Goal: Transaction & Acquisition: Purchase product/service

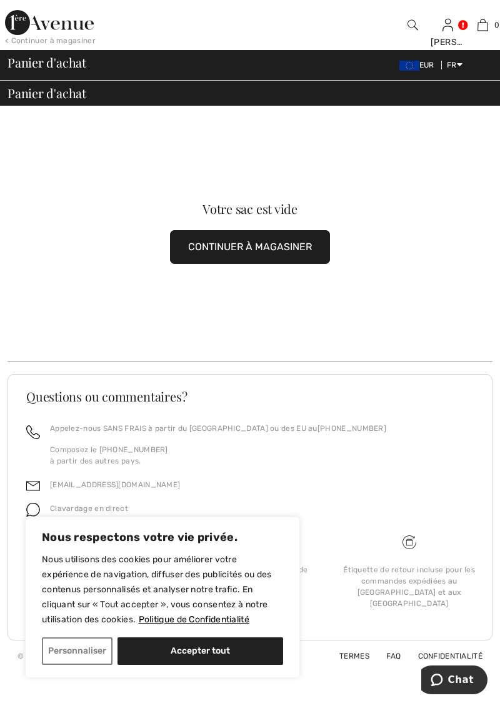
click at [493, 72] on link "English" at bounding box center [492, 78] width 80 height 19
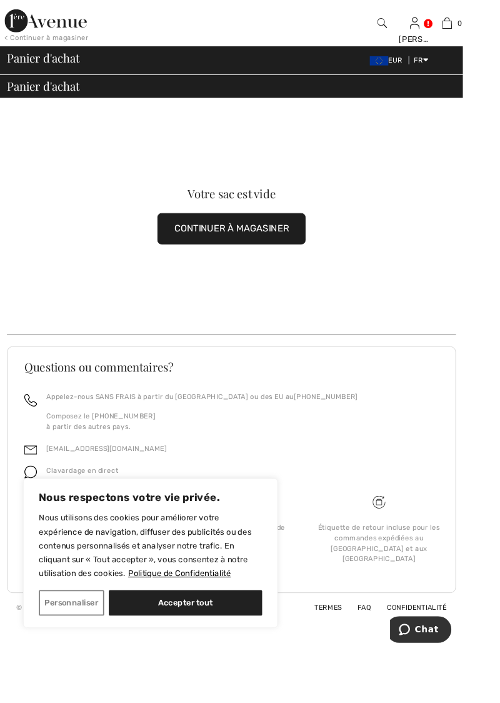
click at [463, 85] on link "English" at bounding box center [492, 78] width 80 height 19
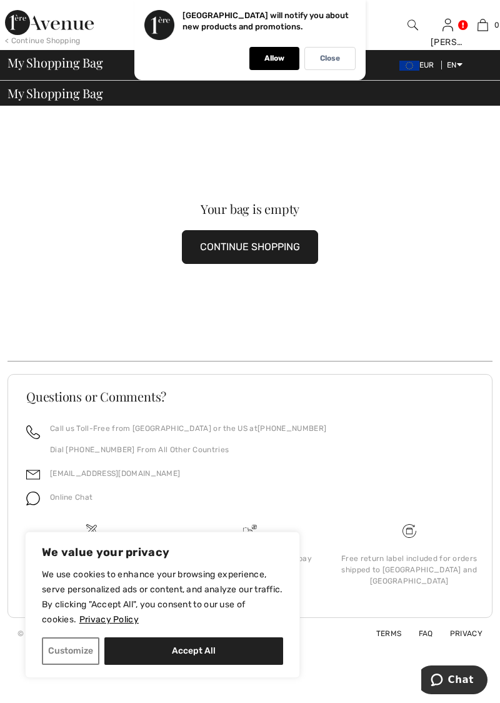
click at [329, 63] on div "Close" at bounding box center [329, 58] width 51 height 23
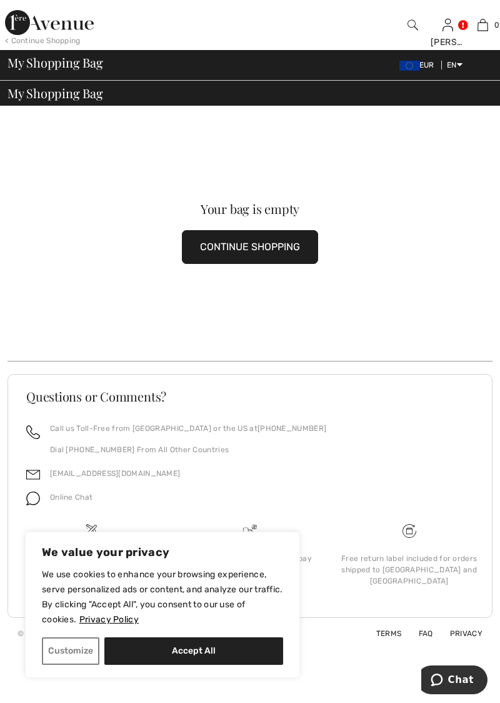
click at [448, 31] on img at bounding box center [448, 25] width 11 height 15
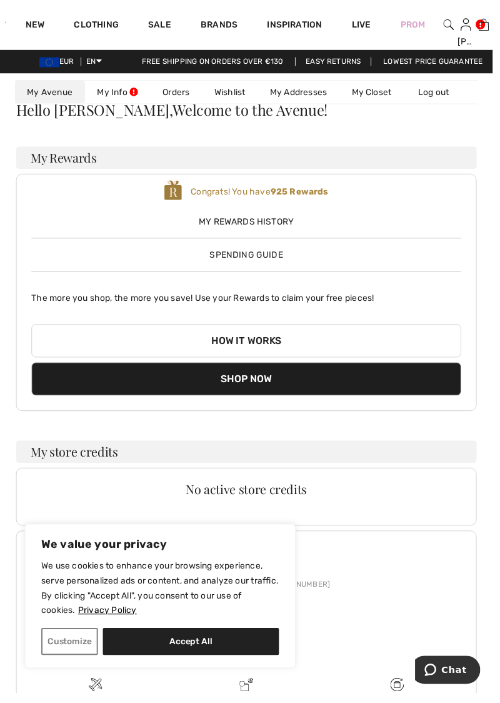
click at [371, 93] on link "My Closet" at bounding box center [377, 93] width 66 height 23
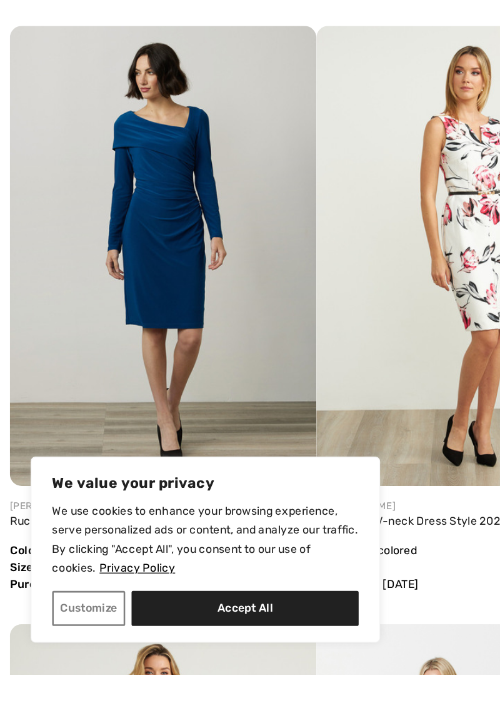
scroll to position [1907, 0]
click at [86, 665] on button "Customize" at bounding box center [71, 651] width 58 height 28
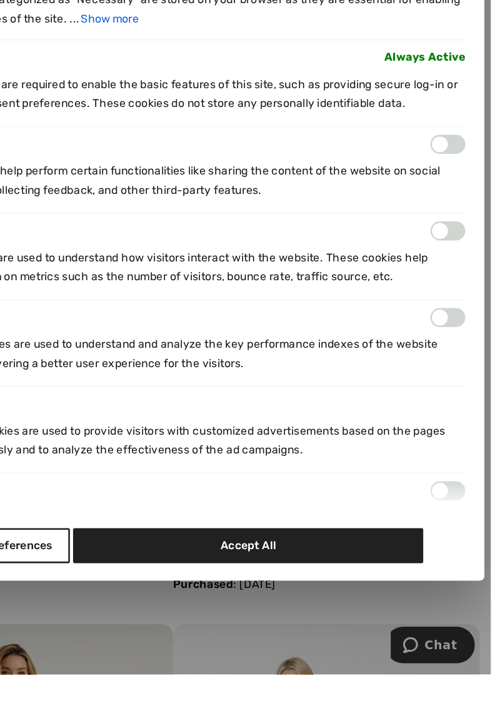
scroll to position [1973, 0]
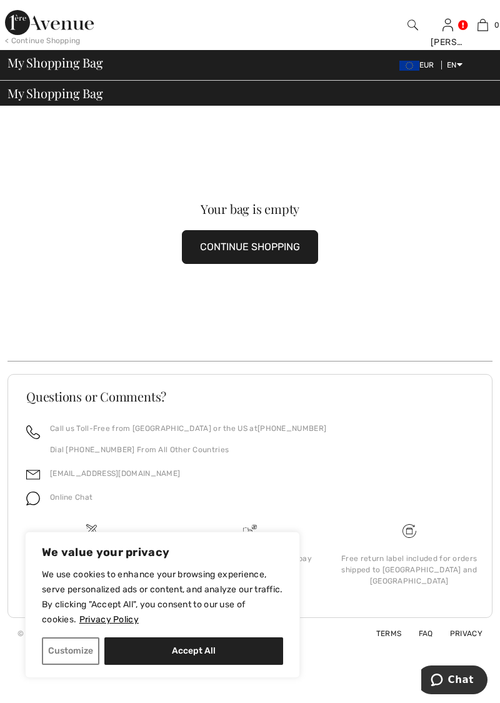
click at [445, 28] on img at bounding box center [448, 25] width 11 height 15
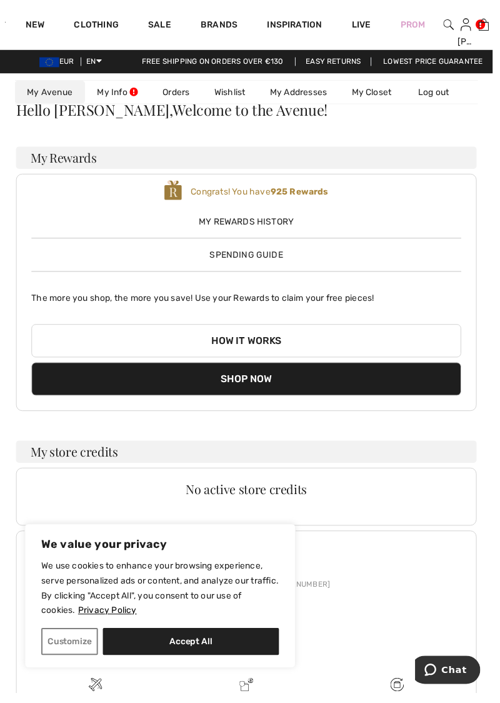
click at [369, 91] on link "My Closet" at bounding box center [377, 93] width 66 height 23
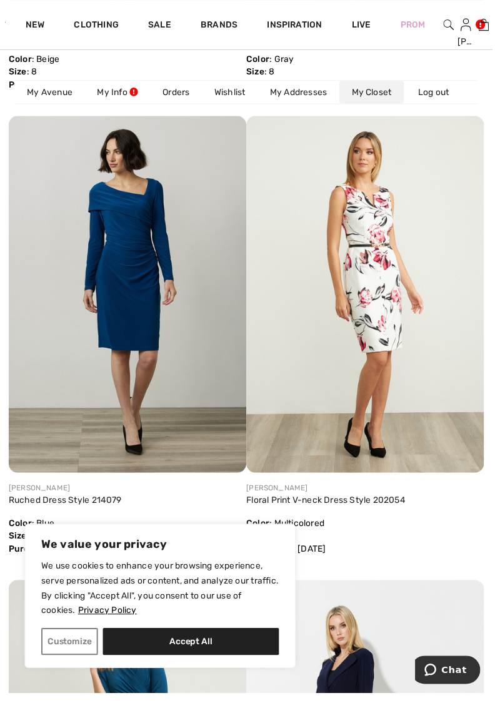
scroll to position [1988, 0]
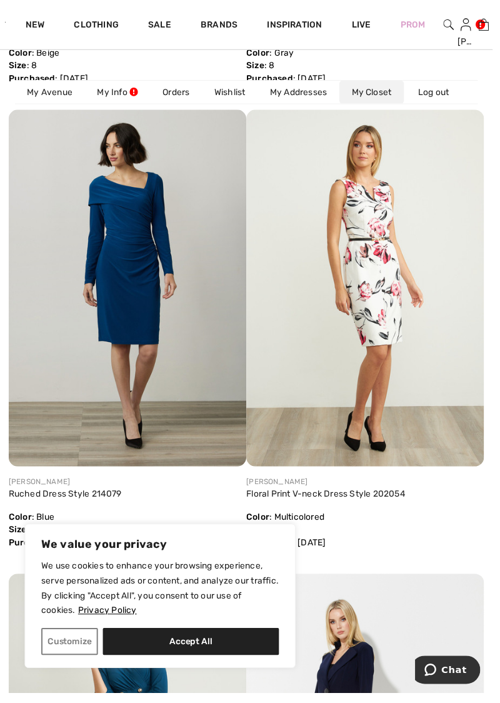
click at [213, 662] on button "Accept All" at bounding box center [193, 651] width 179 height 28
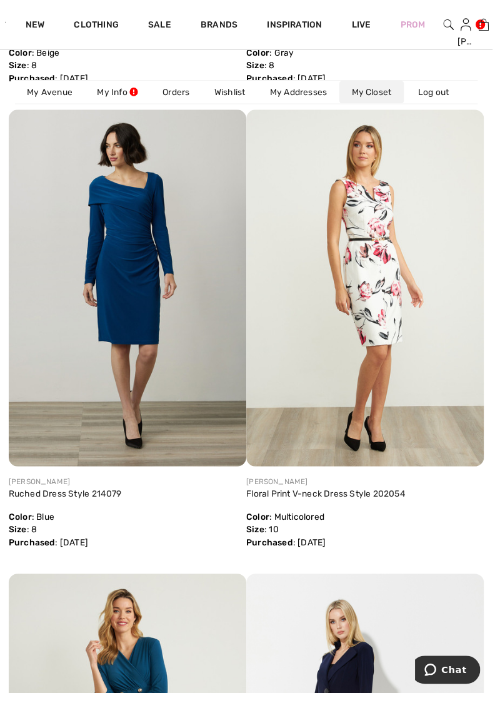
checkbox input "true"
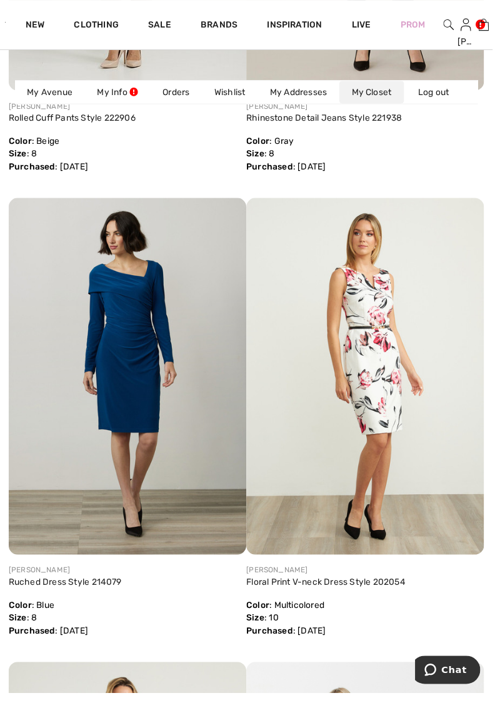
scroll to position [1897, 0]
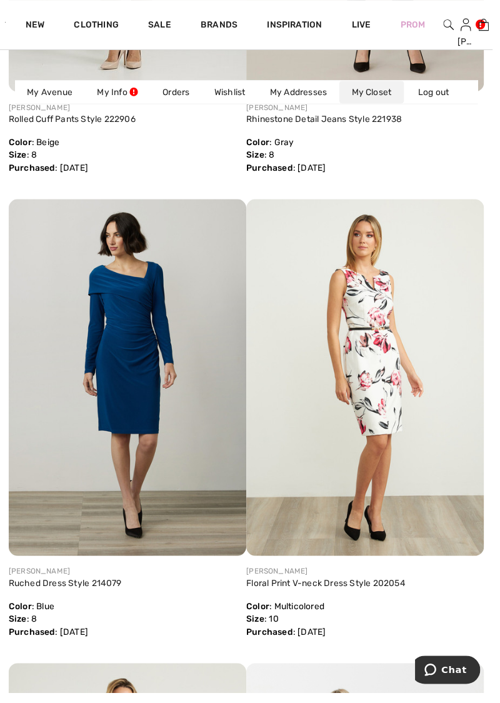
click at [125, 479] on img at bounding box center [129, 383] width 241 height 362
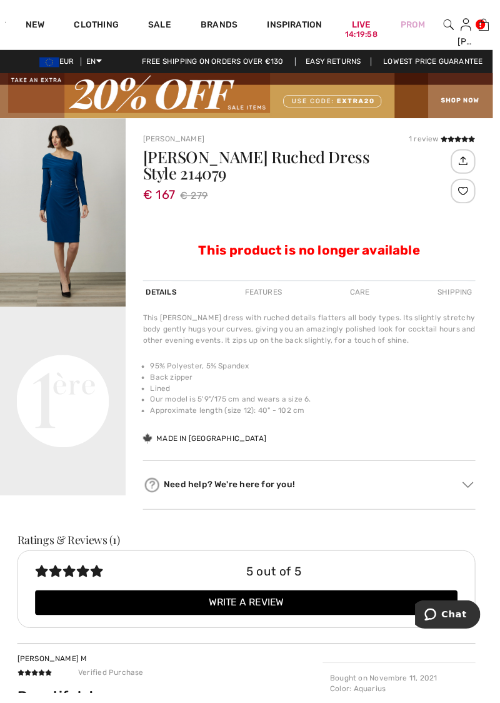
scroll to position [23, 0]
